Goal: Task Accomplishment & Management: Manage account settings

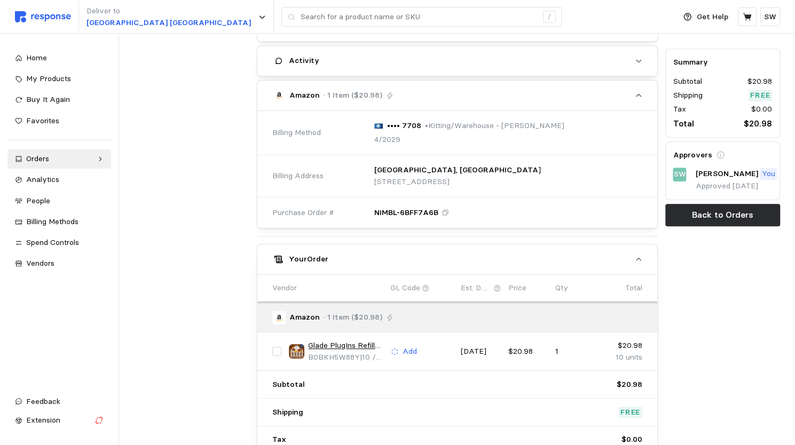
scroll to position [309, 0]
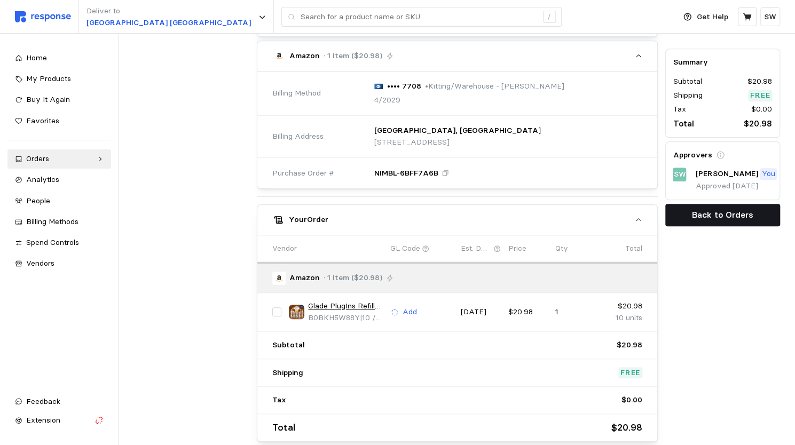
click at [701, 213] on p "Back to Orders" at bounding box center [722, 214] width 61 height 13
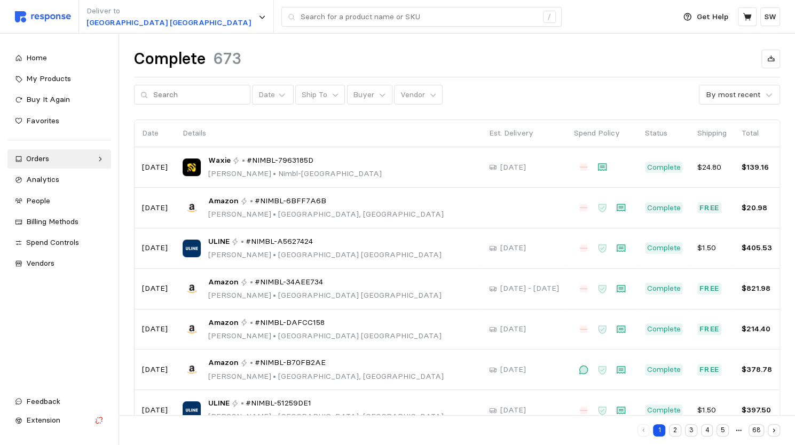
click at [70, 168] on div "Home My Products Buy It Again Favorites Orders Needs Review Processing Complete…" at bounding box center [59, 161] width 104 height 225
click at [63, 161] on div "Orders" at bounding box center [59, 159] width 66 height 12
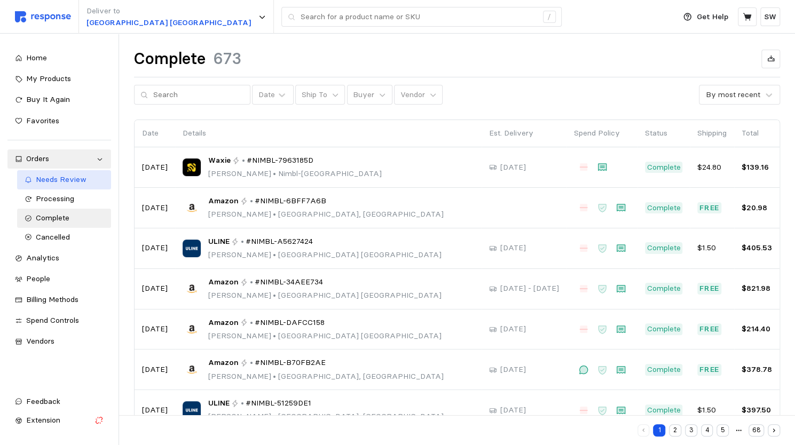
click at [52, 179] on span "Needs Review" at bounding box center [61, 179] width 51 height 10
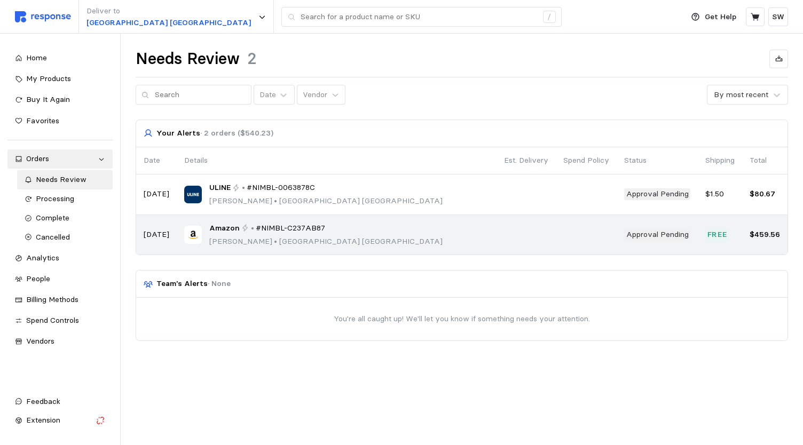
click at [347, 218] on td "Amazon • #NIMBL-C237AB87 [PERSON_NAME] • [GEOGRAPHIC_DATA]" at bounding box center [337, 235] width 320 height 40
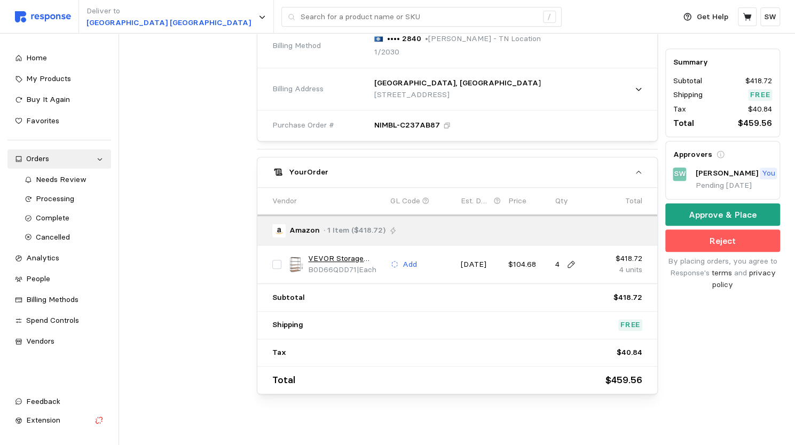
scroll to position [358, 0]
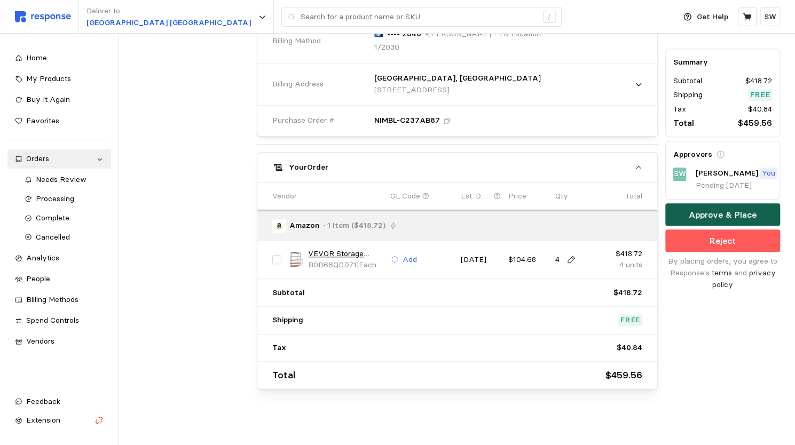
click at [707, 211] on p "Approve & Place" at bounding box center [722, 214] width 68 height 13
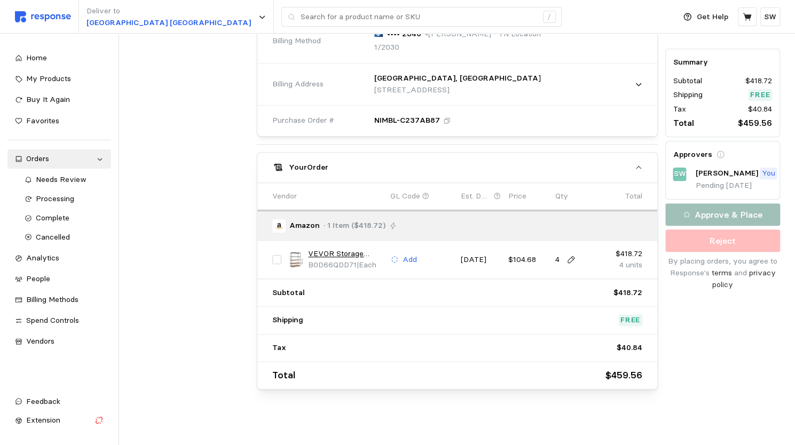
scroll to position [0, 0]
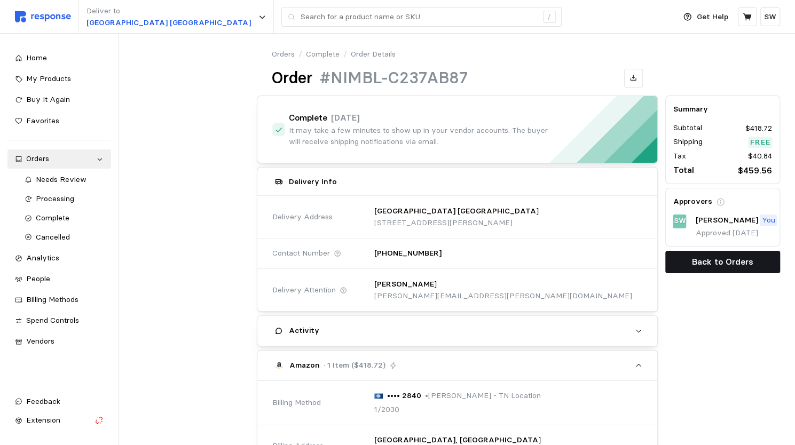
click at [712, 256] on p "Back to Orders" at bounding box center [722, 261] width 61 height 13
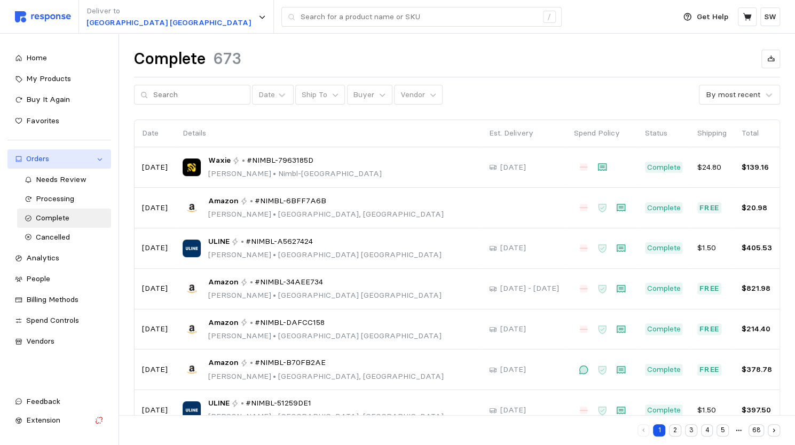
click at [69, 162] on div "Orders" at bounding box center [59, 159] width 66 height 12
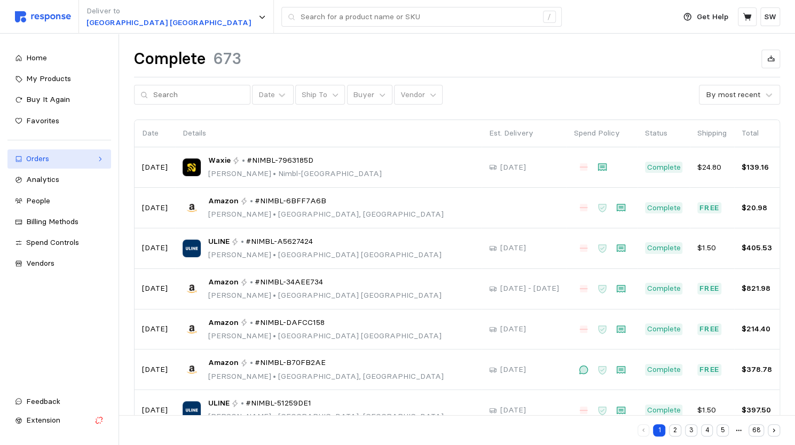
click at [69, 162] on div "Orders" at bounding box center [59, 159] width 66 height 12
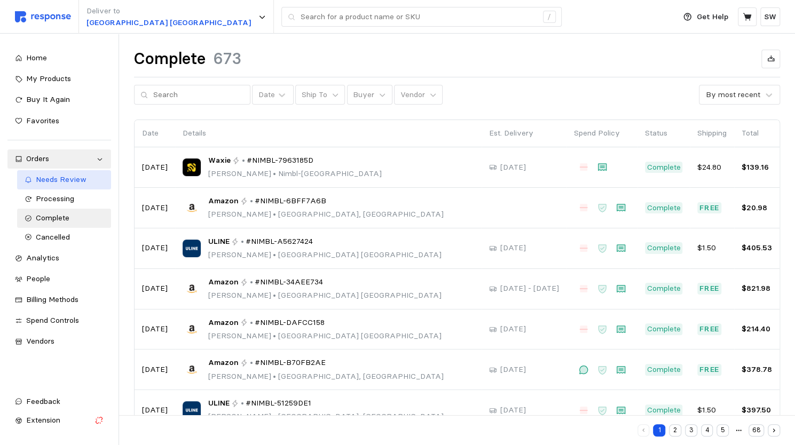
click at [55, 182] on span "Needs Review" at bounding box center [61, 179] width 51 height 10
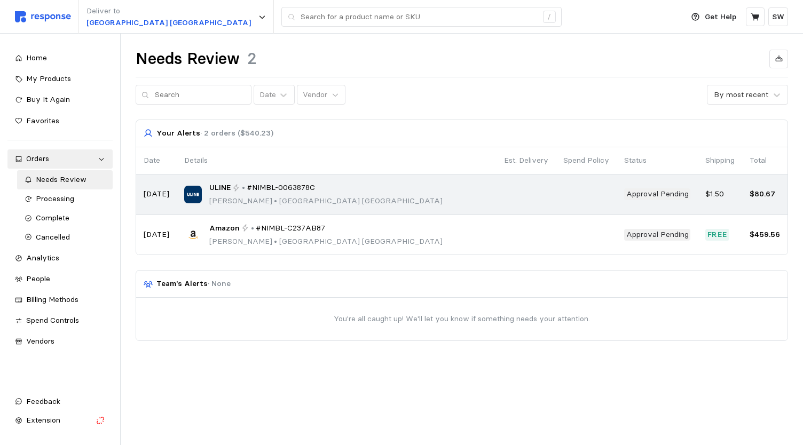
click at [285, 184] on span "#NIMBL-0063878C" at bounding box center [281, 188] width 68 height 12
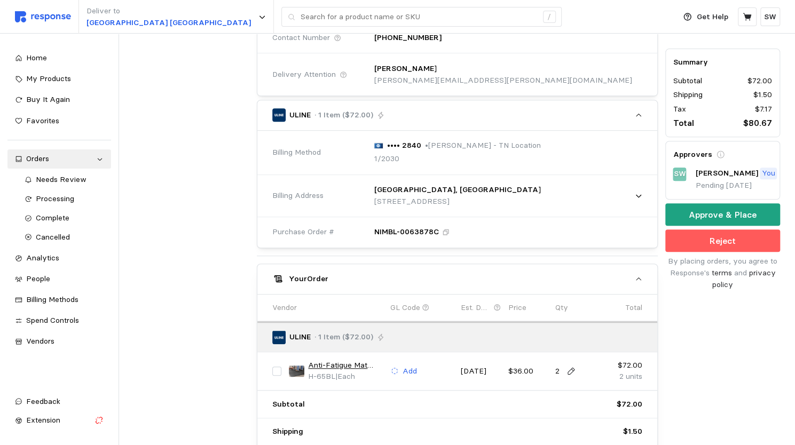
scroll to position [358, 0]
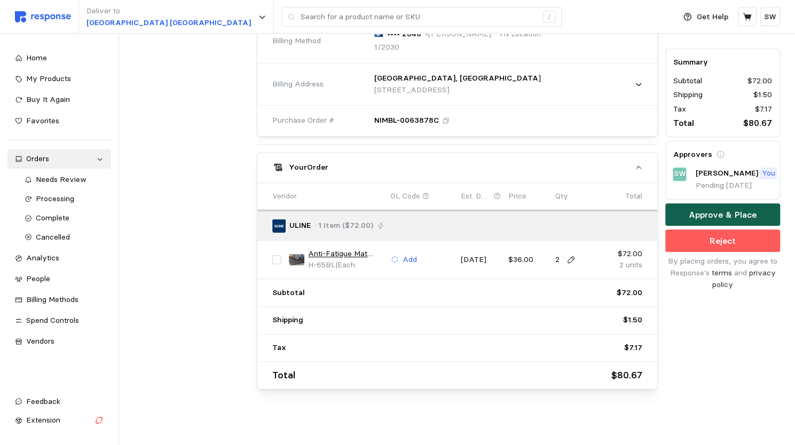
click at [721, 209] on p "Approve & Place" at bounding box center [722, 214] width 68 height 13
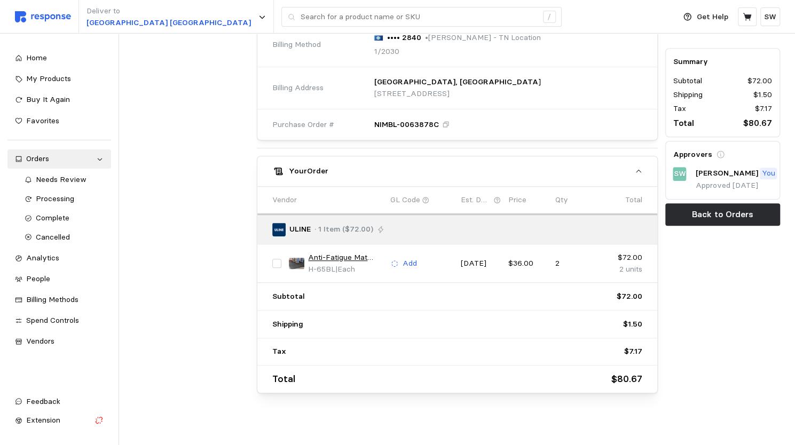
scroll to position [0, 0]
